Goal: Transaction & Acquisition: Obtain resource

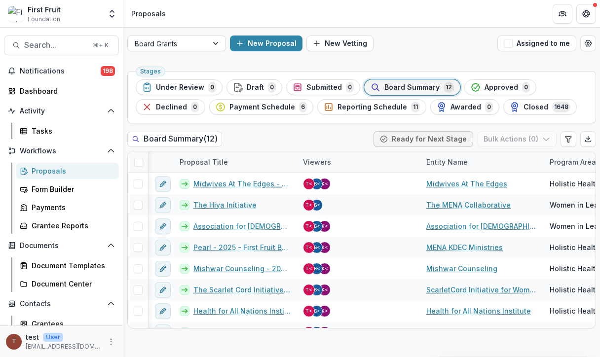
scroll to position [100, 174]
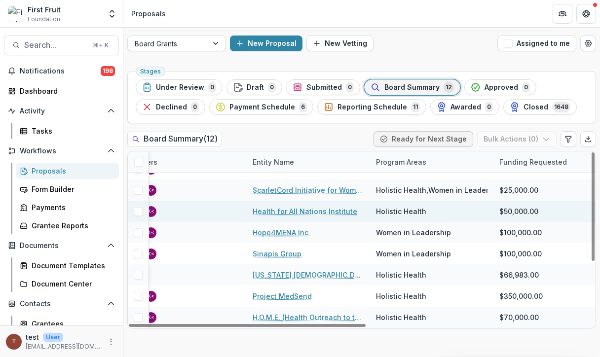
click at [318, 211] on link "Health for All Nations Institute" at bounding box center [305, 211] width 105 height 10
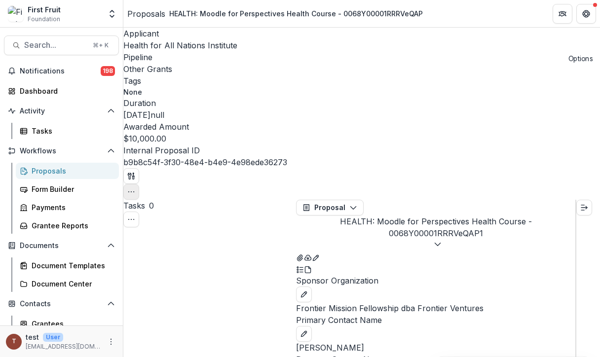
click at [139, 184] on button "button" at bounding box center [131, 192] width 16 height 16
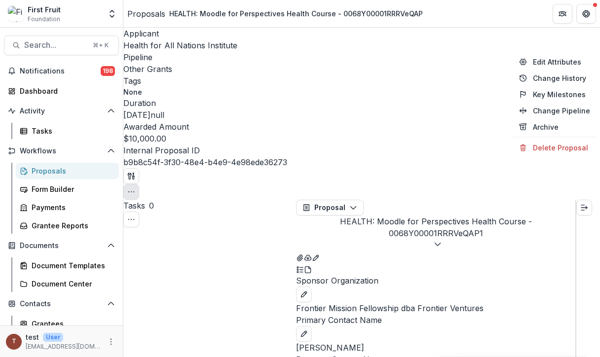
click at [515, 41] on div "Applicant Health for All Nations Institute Pipeline Other Grants Tags None All …" at bounding box center [361, 114] width 477 height 172
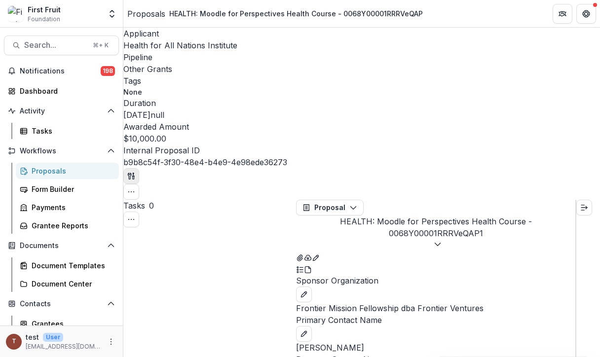
click at [135, 172] on icon "button" at bounding box center [131, 176] width 8 height 8
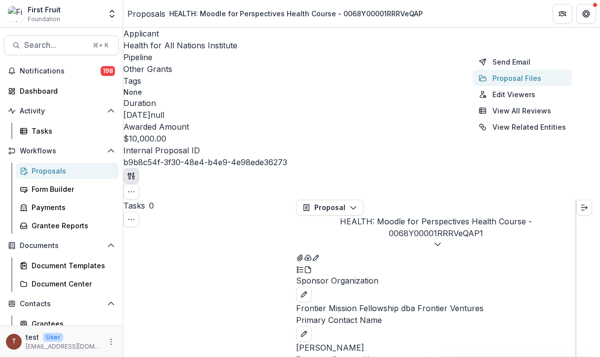
click at [528, 77] on button "Proposal Files" at bounding box center [522, 78] width 99 height 16
